Goal: Find specific page/section: Find specific page/section

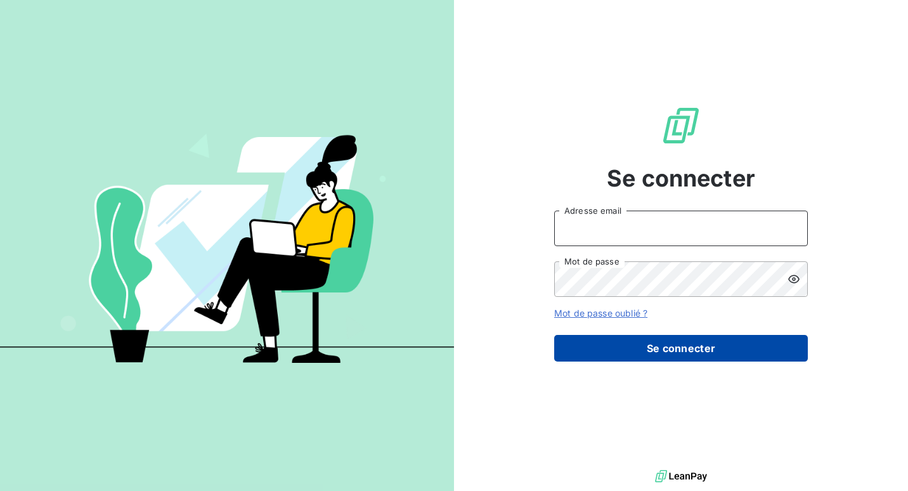
type input "[PERSON_NAME][EMAIL_ADDRESS][DOMAIN_NAME]"
click at [668, 346] on button "Se connecter" at bounding box center [681, 348] width 254 height 27
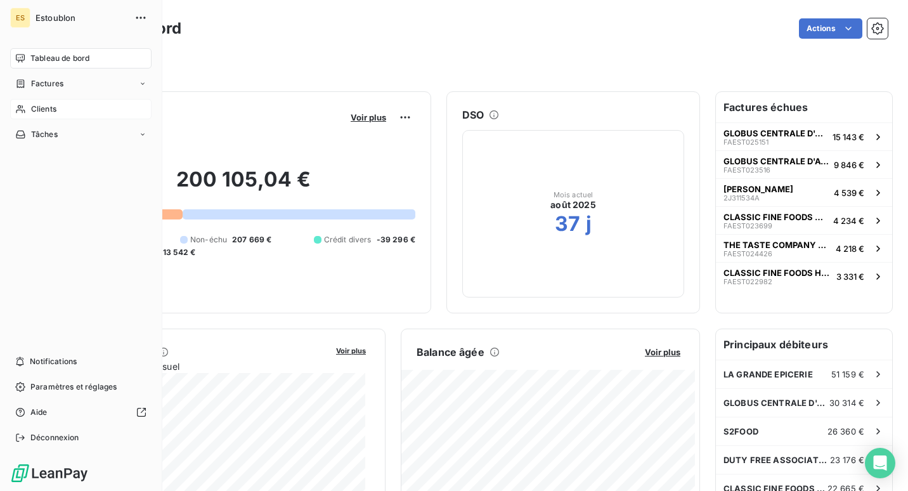
click at [27, 108] on div "Clients" at bounding box center [80, 109] width 141 height 20
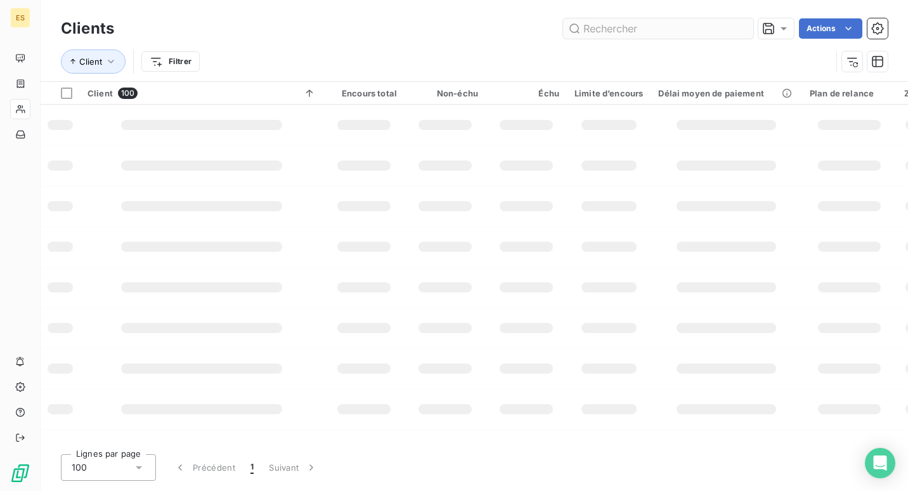
click at [649, 28] on input "text" at bounding box center [658, 28] width 190 height 20
type input "gourmet studio"
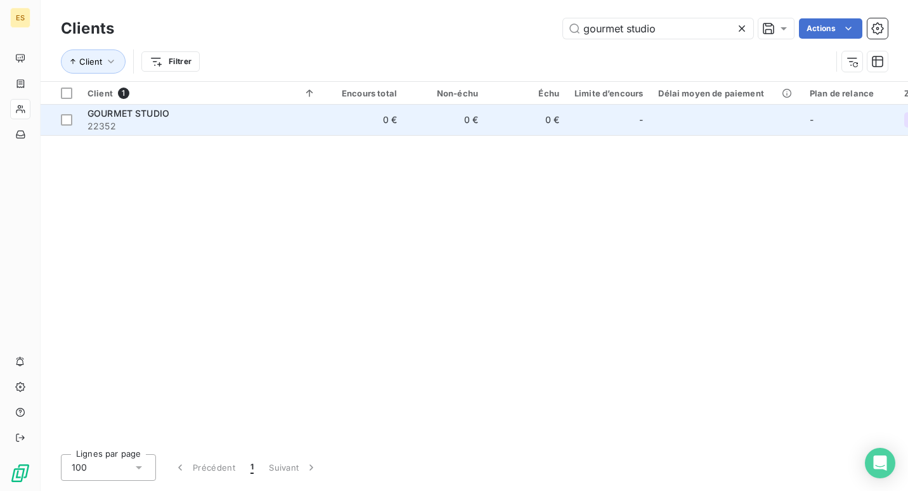
click at [115, 119] on span "GOURMET STUDIO" at bounding box center [129, 113] width 82 height 11
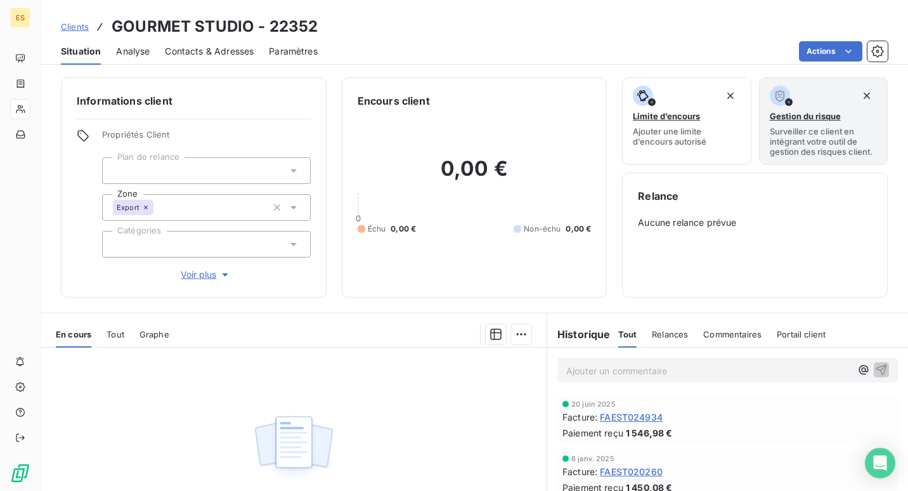
click at [128, 334] on div "En cours Tout Graphe" at bounding box center [294, 334] width 506 height 27
click at [114, 334] on span "Tout" at bounding box center [116, 334] width 18 height 10
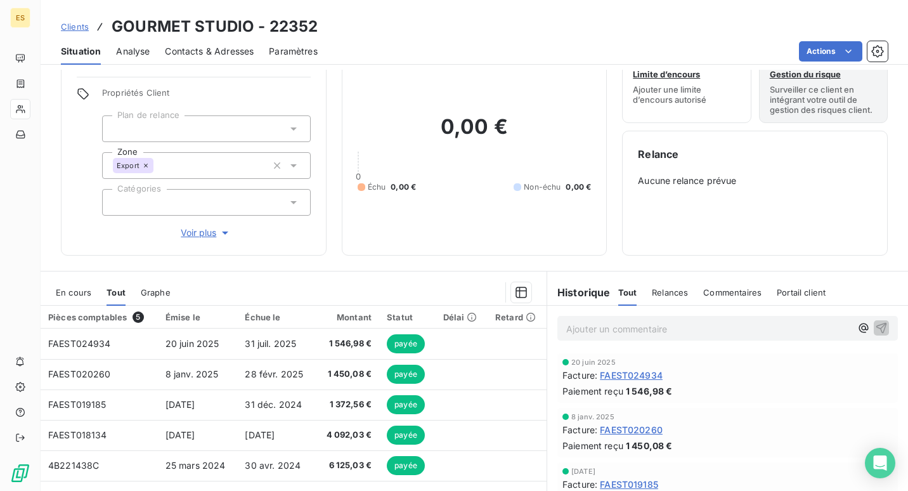
scroll to position [127, 0]
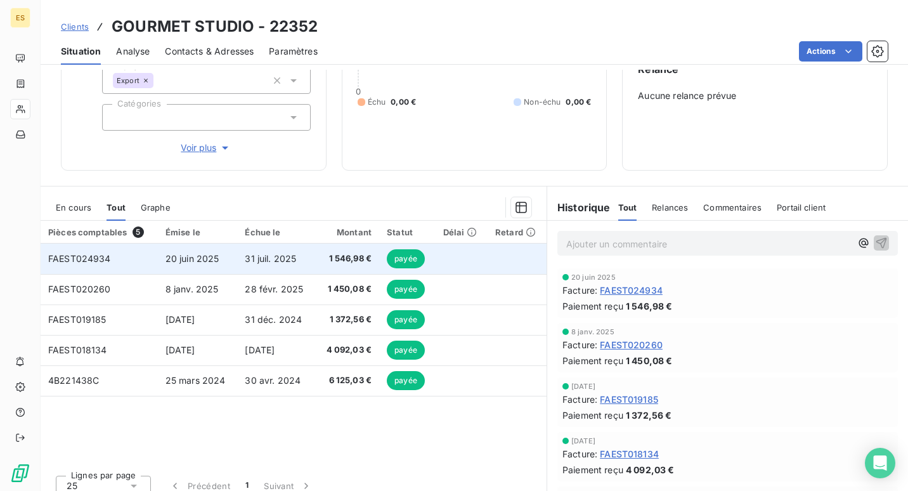
click at [193, 250] on td "20 juin 2025" at bounding box center [198, 259] width 80 height 30
